Goal: Find specific page/section: Find specific page/section

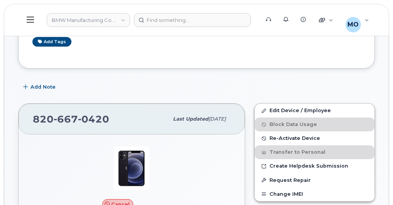
scroll to position [154, 0]
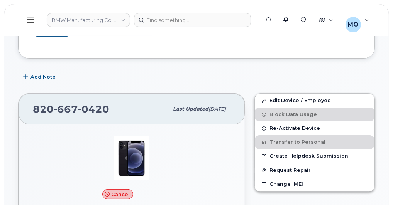
click at [176, 29] on header "BMW Manufacturing Co LLC Support Alerts Knowledge Base Quicklinks Suspend / Can…" at bounding box center [196, 20] width 385 height 32
click at [176, 28] on header "BMW Manufacturing Co LLC Support Alerts Knowledge Base Quicklinks Suspend / Can…" at bounding box center [196, 20] width 385 height 32
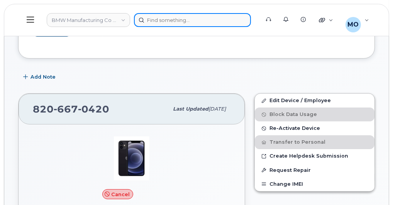
click at [176, 25] on input at bounding box center [192, 20] width 117 height 14
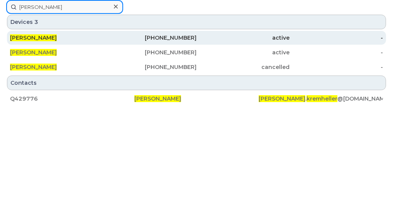
type input "[PERSON_NAME]"
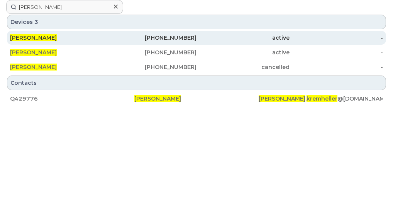
click at [251, 42] on div "active" at bounding box center [242, 38] width 93 height 8
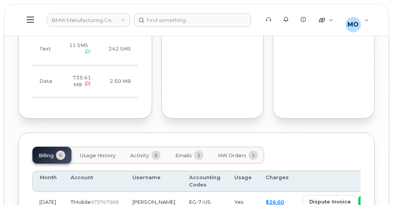
scroll to position [722, 0]
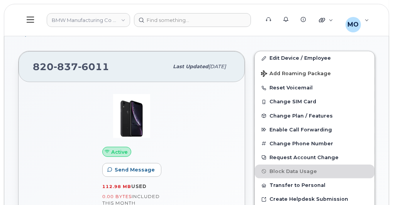
scroll to position [166, 0]
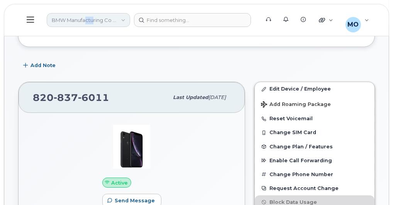
drag, startPoint x: 85, startPoint y: 30, endPoint x: 93, endPoint y: 27, distance: 9.4
click at [93, 27] on header "BMW Manufacturing Co LLC Support Alerts Knowledge Base Quicklinks Suspend / Can…" at bounding box center [196, 20] width 385 height 32
click at [93, 27] on link "BMW Manufacturing Co LLC" at bounding box center [88, 20] width 83 height 14
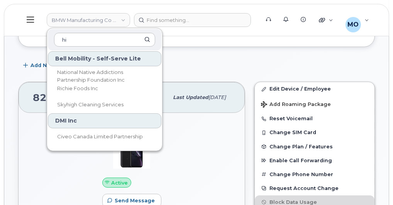
scroll to position [0, 0]
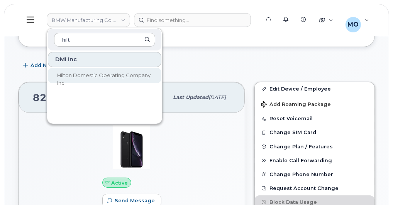
type input "hilt"
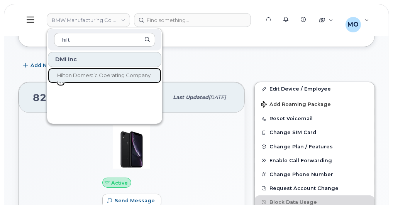
click at [88, 76] on span "Hilton Domestic Operating Company Inc" at bounding box center [103, 79] width 93 height 14
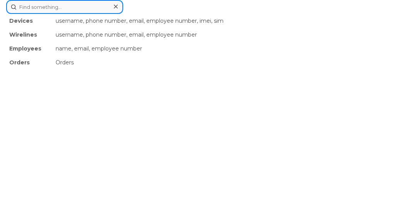
click at [123, 14] on input at bounding box center [64, 7] width 117 height 14
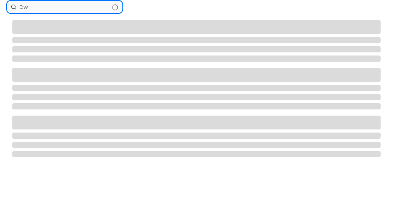
type input "D"
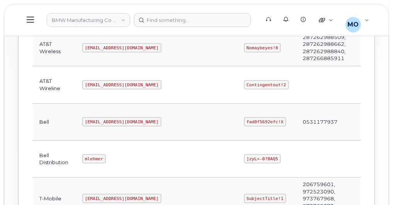
scroll to position [278, 0]
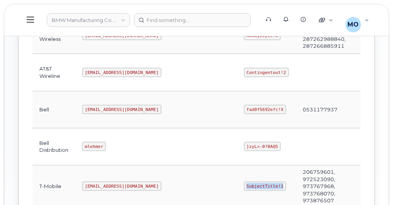
drag, startPoint x: 152, startPoint y: 178, endPoint x: 188, endPoint y: 179, distance: 35.9
click at [237, 179] on td "SubjectTitle!1" at bounding box center [266, 187] width 59 height 42
drag, startPoint x: 190, startPoint y: 153, endPoint x: 183, endPoint y: 191, distance: 38.5
click at [237, 191] on td "SubjectTitle!1" at bounding box center [266, 187] width 59 height 42
copy code "SubjectTitle!1"
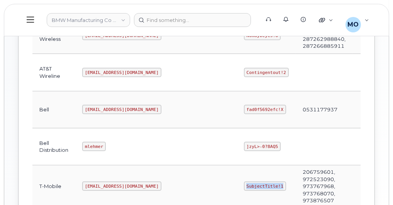
copy code "SubjectTitle!1"
